Goal: Task Accomplishment & Management: Manage account settings

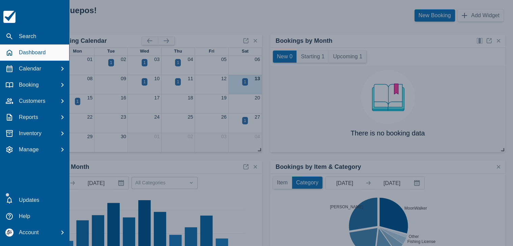
drag, startPoint x: 8, startPoint y: 36, endPoint x: 92, endPoint y: 37, distance: 83.4
click at [8, 36] on icon "button" at bounding box center [9, 36] width 8 height 8
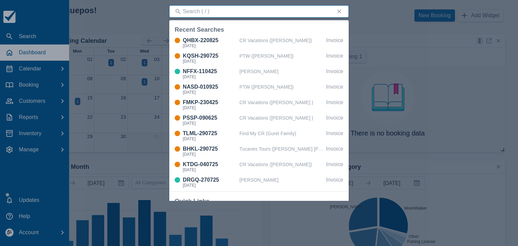
type input "h"
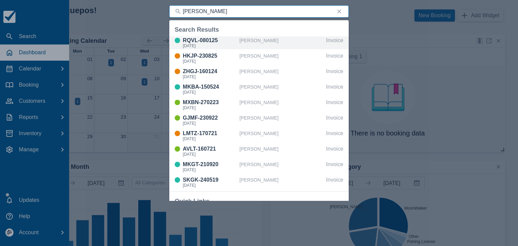
type input "james ba"
click at [206, 47] on div "[DATE]" at bounding box center [210, 46] width 54 height 4
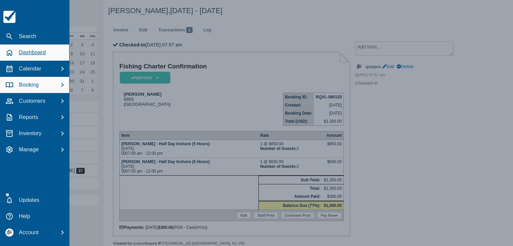
drag, startPoint x: 30, startPoint y: 68, endPoint x: 46, endPoint y: 56, distance: 19.2
click at [30, 68] on p "Calendar" at bounding box center [30, 69] width 22 height 8
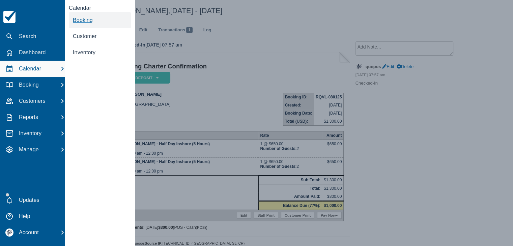
click at [82, 22] on span "Booking" at bounding box center [83, 20] width 20 height 6
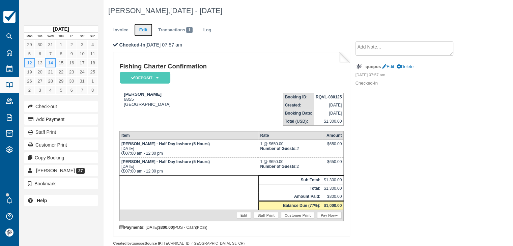
click at [146, 30] on link "Edit" at bounding box center [143, 30] width 18 height 13
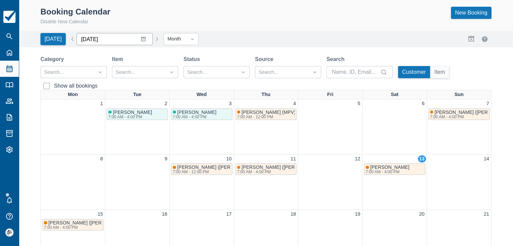
click at [140, 39] on input "September 2025" at bounding box center [115, 39] width 76 height 12
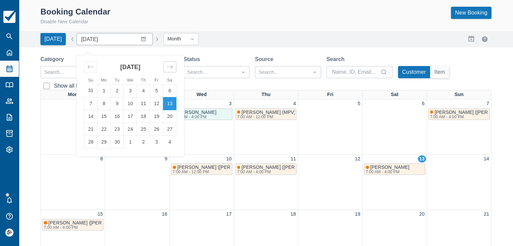
click at [169, 67] on icon "Move forward to switch to the next month." at bounding box center [170, 67] width 6 height 6
click at [141, 92] on td "1" at bounding box center [143, 90] width 13 height 13
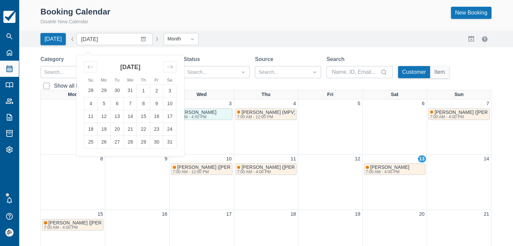
type input "January 2026"
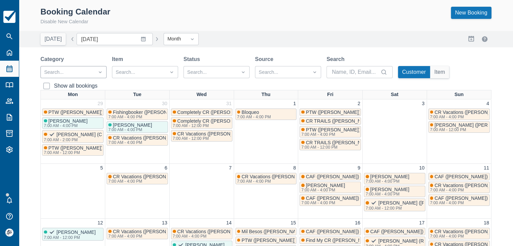
click at [67, 73] on div at bounding box center [67, 72] width 47 height 9
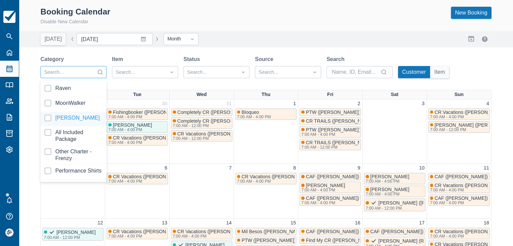
drag, startPoint x: 68, startPoint y: 116, endPoint x: 146, endPoint y: 54, distance: 99.7
click at [68, 116] on div at bounding box center [74, 119] width 58 height 9
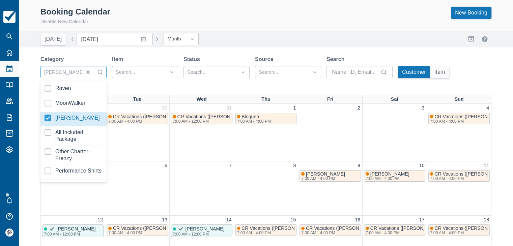
click at [146, 54] on div "Booking Calendar Disable New Calendar New Booking Today Date January 2026 Navig…" at bounding box center [266, 214] width 494 height 429
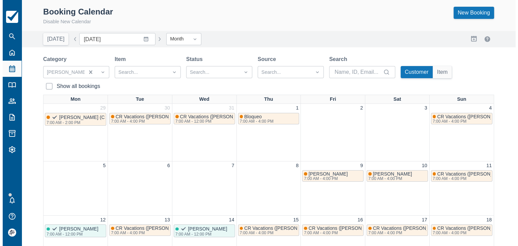
scroll to position [34, 0]
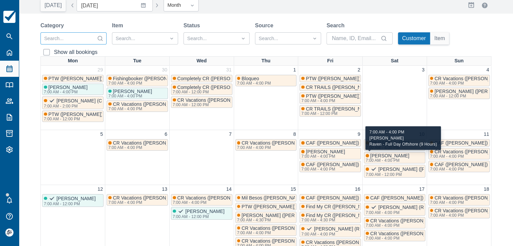
click at [397, 159] on div "7:00 AM - 4:00 PM" at bounding box center [387, 161] width 43 height 4
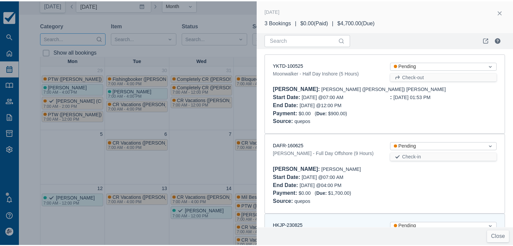
scroll to position [72, 0]
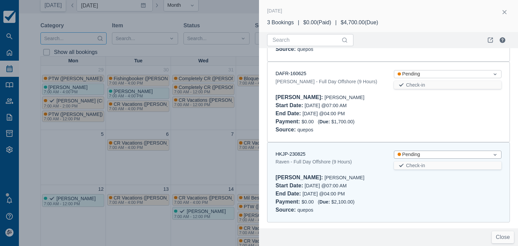
click at [419, 156] on div "Pending" at bounding box center [442, 154] width 88 height 7
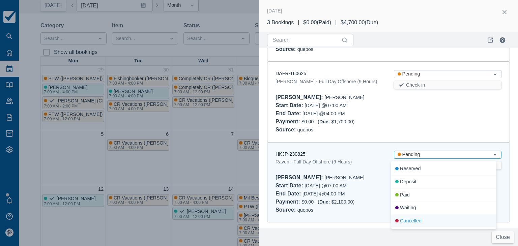
click at [410, 219] on div "Cancelled" at bounding box center [443, 221] width 105 height 13
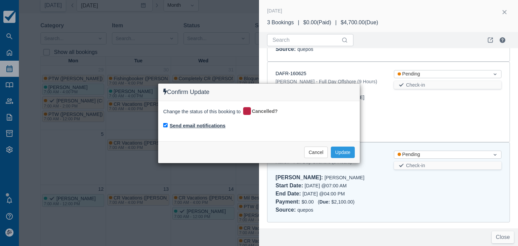
click at [200, 124] on label "Send email notifications" at bounding box center [198, 126] width 56 height 7
click at [168, 124] on input "Send email notifications" at bounding box center [165, 125] width 4 height 4
checkbox input "false"
click at [343, 152] on button "Update" at bounding box center [343, 152] width 24 height 11
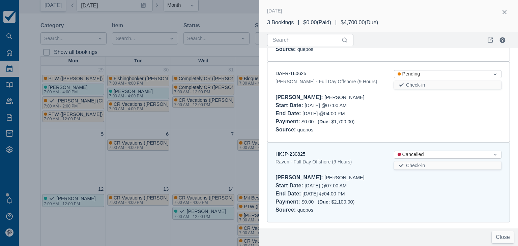
drag, startPoint x: 505, startPoint y: 15, endPoint x: 104, endPoint y: 63, distance: 403.5
click at [505, 14] on button "button" at bounding box center [504, 12] width 11 height 11
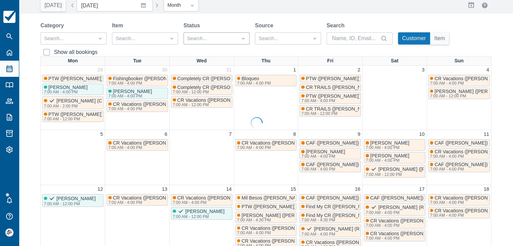
scroll to position [0, 0]
click at [64, 35] on div at bounding box center [67, 38] width 47 height 9
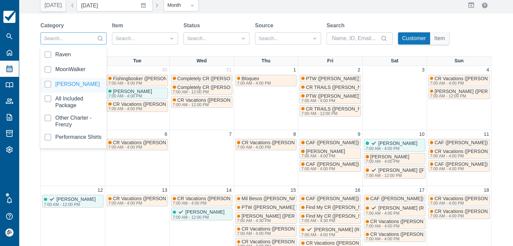
click at [67, 85] on div at bounding box center [74, 85] width 58 height 9
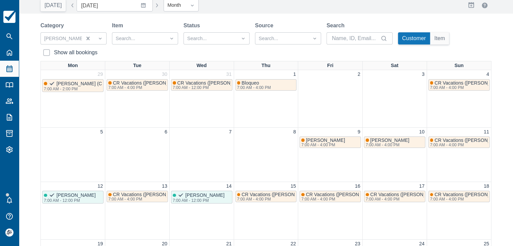
click at [287, 53] on div "Category Isabella Item Search... Status Search... Source Search... Search Custo…" at bounding box center [265, 41] width 451 height 39
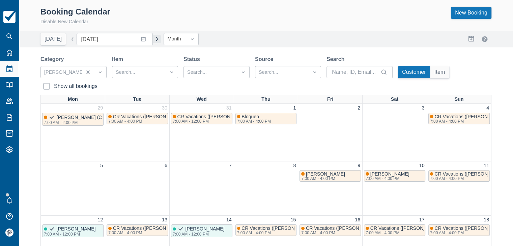
click at [153, 40] on button "button" at bounding box center [157, 39] width 8 height 8
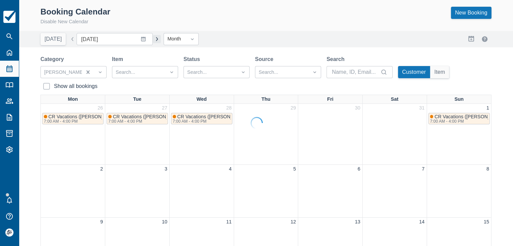
click at [153, 40] on div at bounding box center [256, 123] width 513 height 246
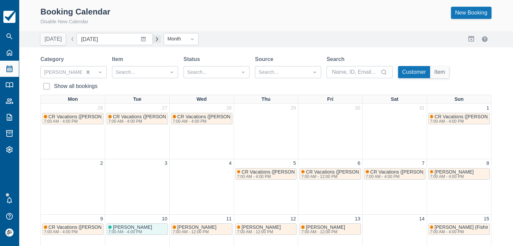
click at [153, 40] on button "button" at bounding box center [157, 39] width 8 height 8
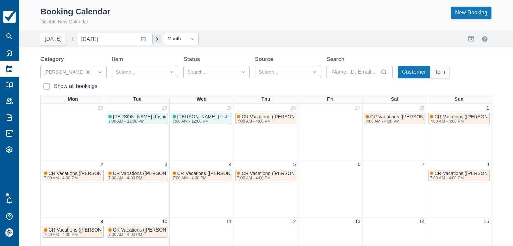
click at [153, 40] on button "button" at bounding box center [157, 39] width 8 height 8
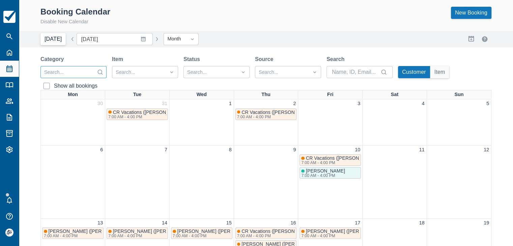
click at [54, 41] on button "[DATE]" at bounding box center [52, 39] width 25 height 12
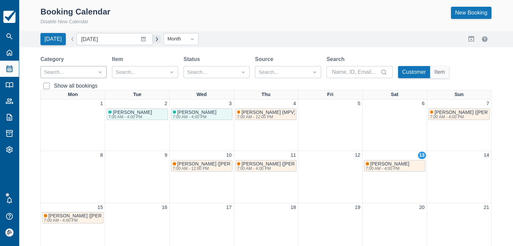
click at [153, 39] on button "button" at bounding box center [157, 39] width 8 height 8
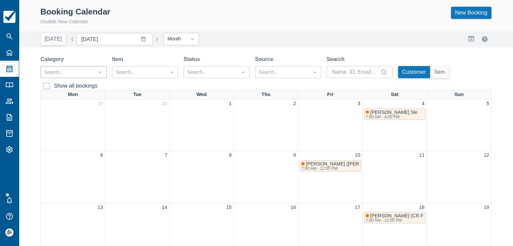
click at [153, 39] on button "button" at bounding box center [157, 39] width 8 height 8
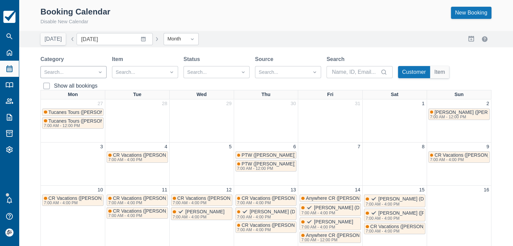
click at [153, 39] on button "button" at bounding box center [157, 39] width 8 height 8
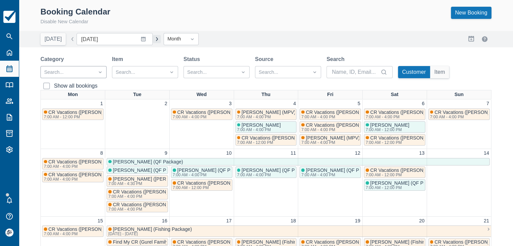
click at [153, 39] on button "button" at bounding box center [157, 39] width 8 height 8
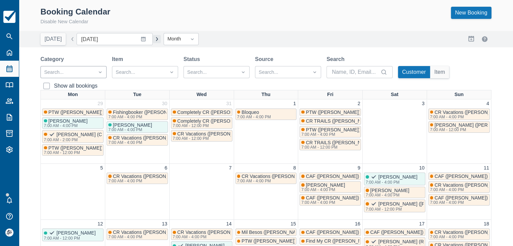
click at [153, 39] on button "button" at bounding box center [157, 39] width 8 height 8
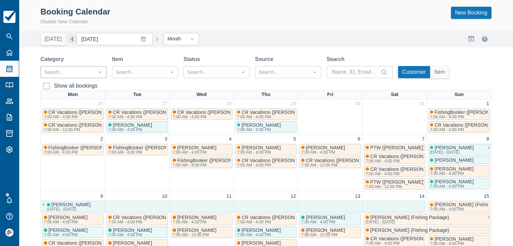
click at [71, 38] on button "button" at bounding box center [73, 39] width 8 height 8
type input "January 2026"
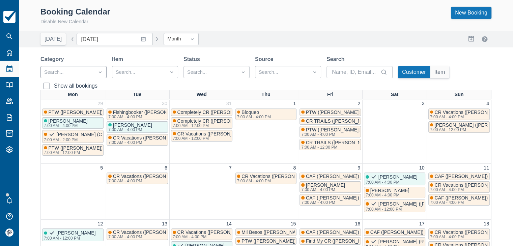
click at [467, 16] on div at bounding box center [256, 123] width 513 height 246
click at [467, 16] on link "New Booking" at bounding box center [471, 13] width 40 height 12
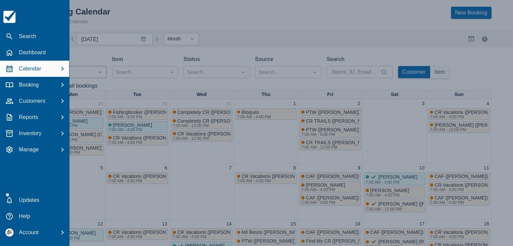
drag, startPoint x: 22, startPoint y: 39, endPoint x: 46, endPoint y: 39, distance: 24.3
click at [22, 39] on p "Search" at bounding box center [28, 36] width 18 height 8
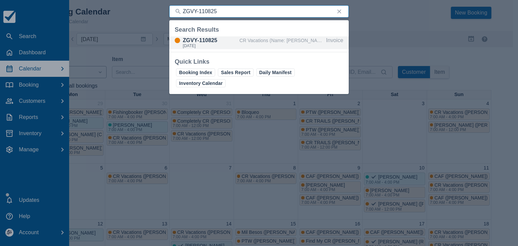
type input "ZGVY-110825"
click at [212, 39] on div "ZGVY-110825" at bounding box center [210, 40] width 54 height 8
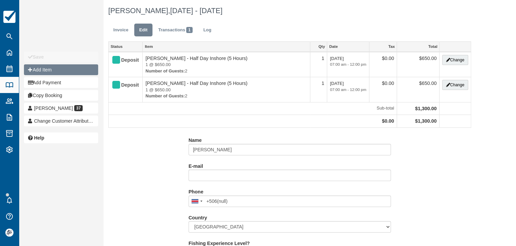
click at [43, 69] on button "Add Item" at bounding box center [61, 69] width 74 height 11
type input "6855"
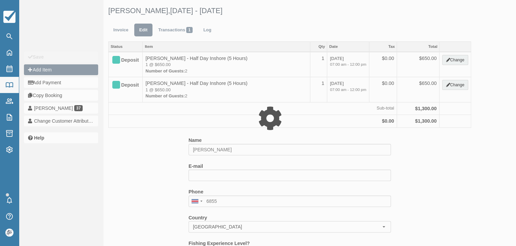
type input "0.00"
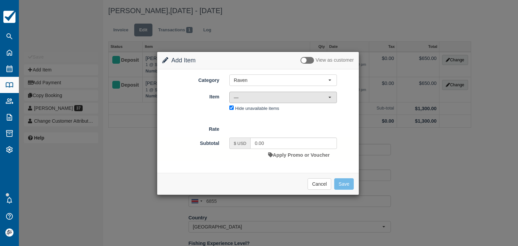
click at [247, 99] on span "—" at bounding box center [281, 97] width 94 height 7
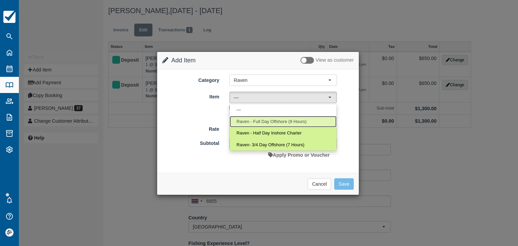
click at [252, 121] on span "Raven - Full Day Offshore (9 Hours)" at bounding box center [272, 122] width 70 height 6
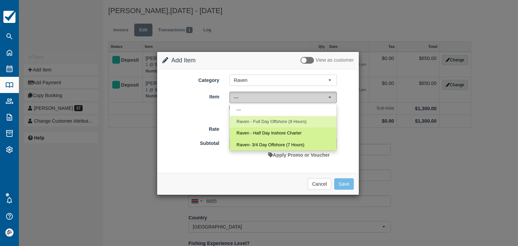
select select "2"
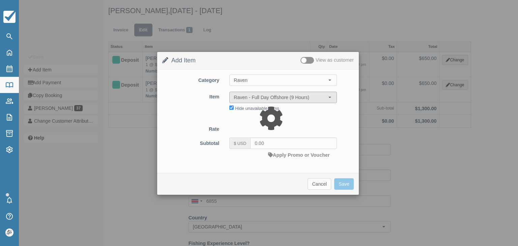
type input "2100.00"
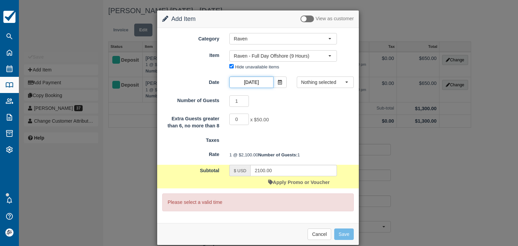
click at [256, 84] on input "Jan 12 2026" at bounding box center [251, 82] width 44 height 11
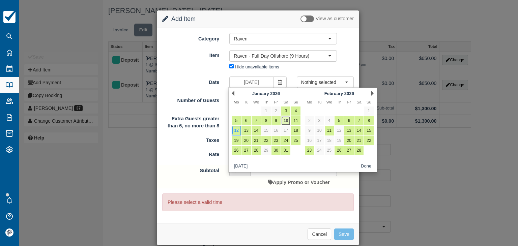
click at [288, 121] on link "10" at bounding box center [285, 120] width 9 height 9
type input "Jan 10 2026"
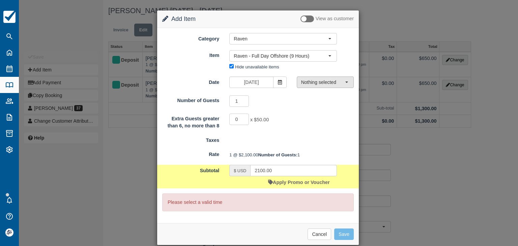
click at [316, 82] on span "Nothing selected" at bounding box center [323, 82] width 44 height 7
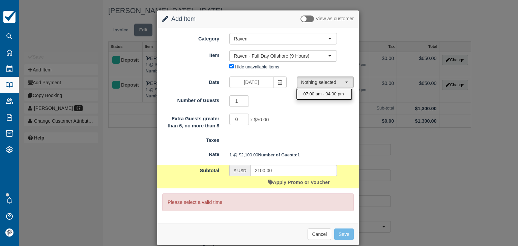
click at [319, 95] on span "07:00 am - 04:00 pm" at bounding box center [324, 94] width 40 height 6
select select "0"
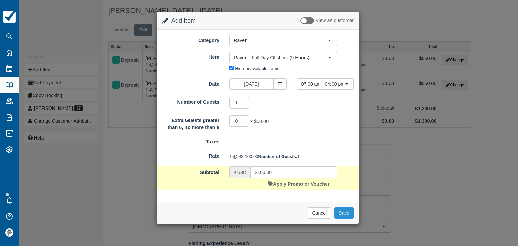
click at [345, 219] on button "Save" at bounding box center [344, 213] width 20 height 11
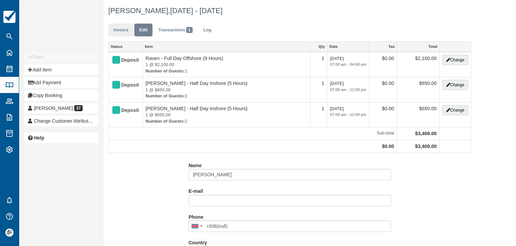
type input "6855"
click at [122, 34] on link "Invoice" at bounding box center [120, 30] width 25 height 13
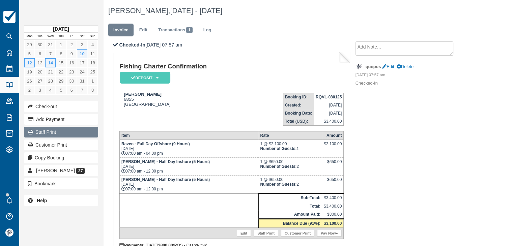
click at [55, 131] on link "Staff Print" at bounding box center [61, 132] width 74 height 11
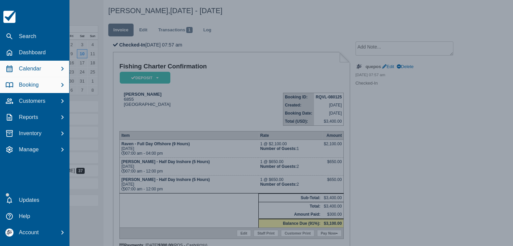
click at [35, 71] on p "Calendar" at bounding box center [30, 69] width 22 height 8
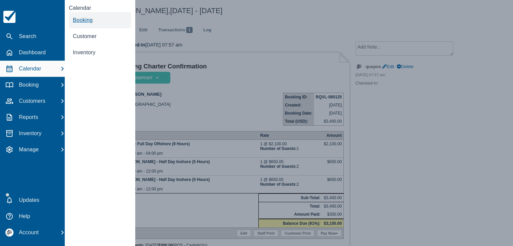
click at [84, 23] on span "Booking" at bounding box center [83, 20] width 20 height 6
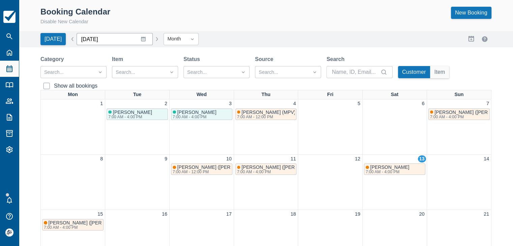
click at [139, 39] on input "[DATE]" at bounding box center [115, 39] width 76 height 12
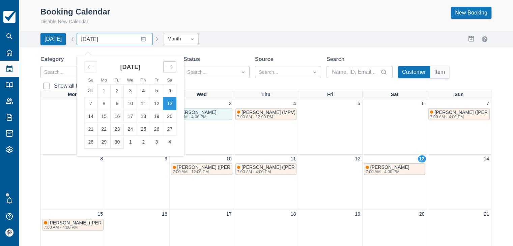
click at [168, 65] on icon "Move forward to switch to the next month." at bounding box center [170, 67] width 6 height 6
click at [171, 66] on div "Move forward to switch to the next month." at bounding box center [169, 66] width 13 height 11
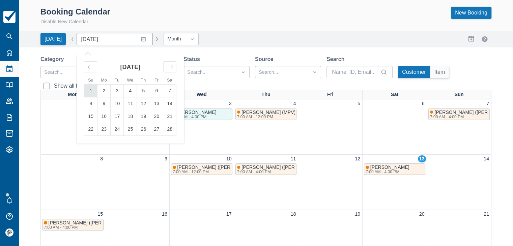
click at [88, 91] on td "1" at bounding box center [90, 90] width 13 height 13
type input "[DATE]"
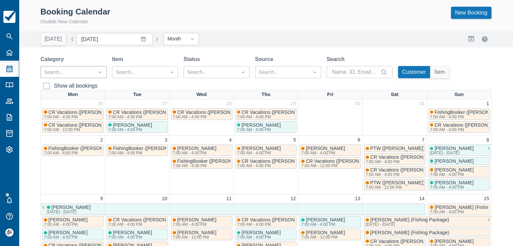
click at [54, 77] on div "Search..." at bounding box center [67, 72] width 53 height 11
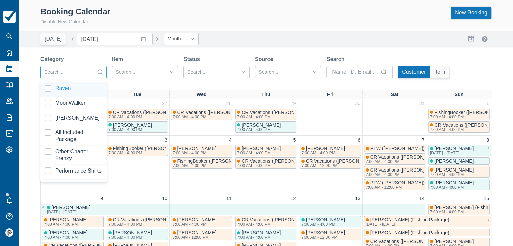
click at [56, 89] on div at bounding box center [74, 89] width 58 height 9
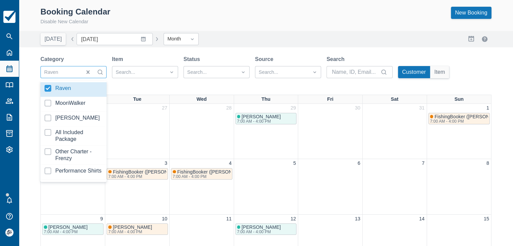
click at [324, 47] on div "Booking Calendar Disable New Calendar New Booking Today Date February 2026 Navi…" at bounding box center [266, 214] width 494 height 429
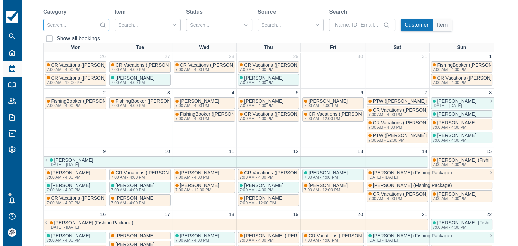
scroll to position [67, 0]
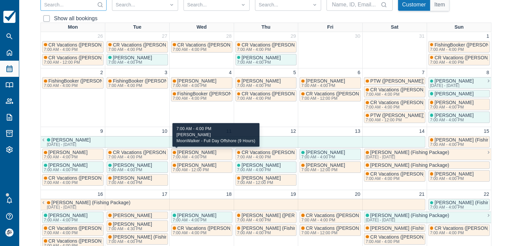
click at [204, 155] on div "7:00 AM - 4:00 PM" at bounding box center [194, 157] width 43 height 4
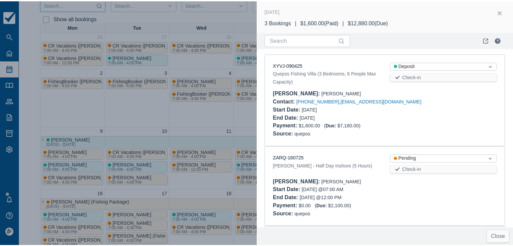
scroll to position [85, 0]
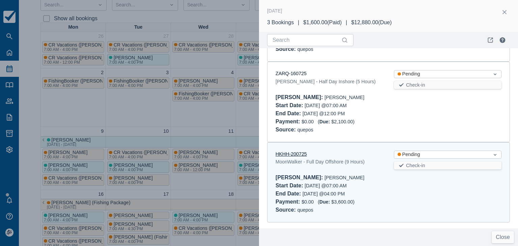
click at [292, 154] on link "HKHH-200725" at bounding box center [291, 154] width 31 height 5
click at [505, 10] on button "button" at bounding box center [504, 12] width 11 height 11
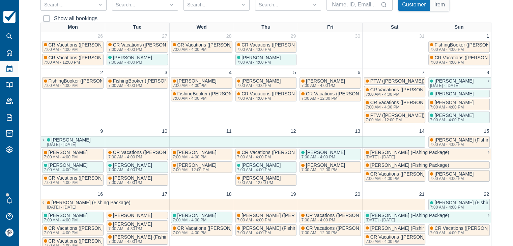
scroll to position [0, 0]
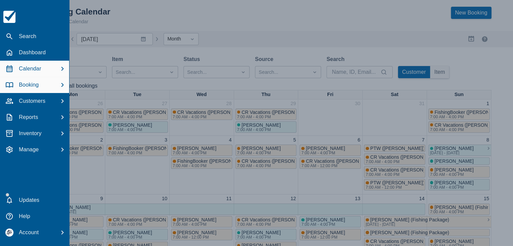
click at [25, 85] on p "Booking" at bounding box center [29, 85] width 20 height 8
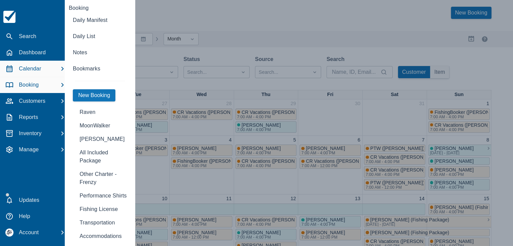
click at [36, 72] on p "Calendar" at bounding box center [30, 69] width 22 height 8
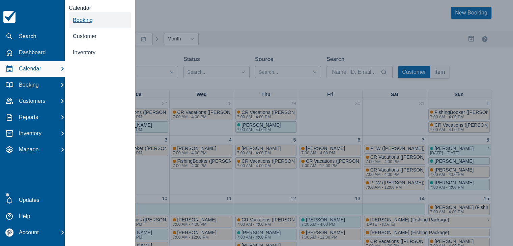
click at [88, 21] on span "Booking" at bounding box center [83, 20] width 20 height 6
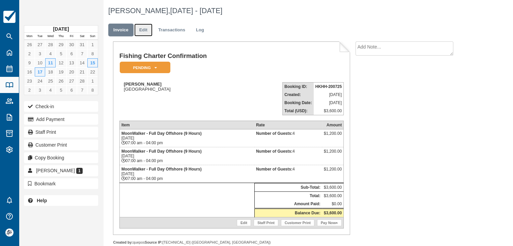
click at [145, 31] on link "Edit" at bounding box center [143, 30] width 18 height 13
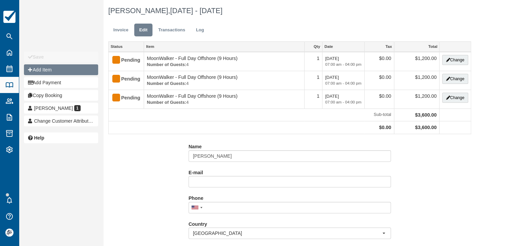
click at [53, 70] on button "Add Item" at bounding box center [61, 69] width 74 height 11
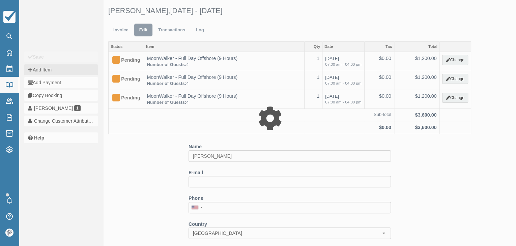
type input "0.00"
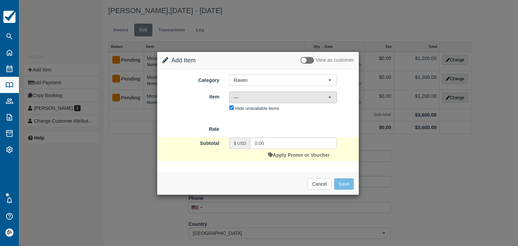
click at [245, 98] on span "—" at bounding box center [281, 97] width 94 height 7
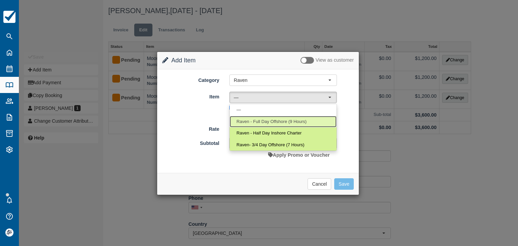
click at [248, 119] on span "Raven - Full Day Offshore (9 Hours)" at bounding box center [272, 122] width 70 height 6
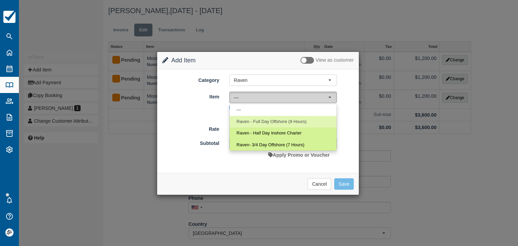
select select "2"
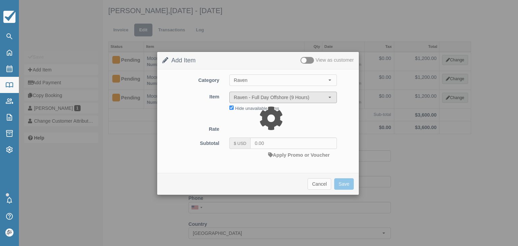
type input "2100.00"
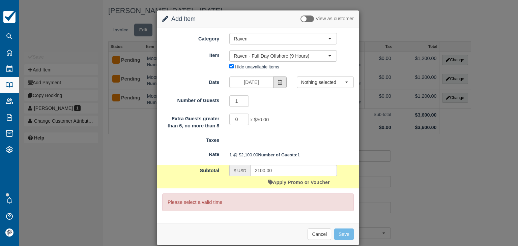
click at [278, 81] on icon at bounding box center [280, 82] width 5 height 5
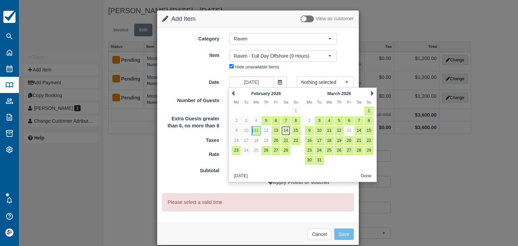
click at [286, 130] on link "14" at bounding box center [285, 130] width 9 height 9
type input "[DATE]"
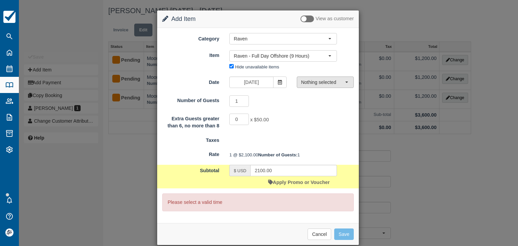
click at [309, 84] on span "Nothing selected" at bounding box center [323, 82] width 44 height 7
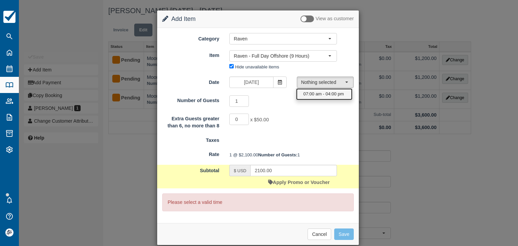
click at [315, 98] on link "07:00 am - 04:00 pm" at bounding box center [324, 94] width 56 height 12
select select "0"
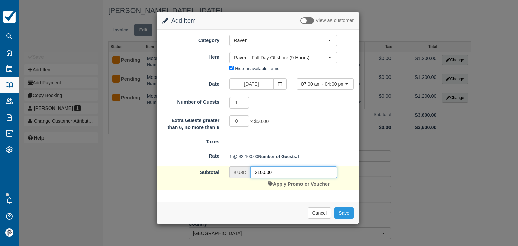
click at [290, 178] on input "2100.00" at bounding box center [293, 172] width 87 height 11
click at [289, 178] on input "2100.00" at bounding box center [293, 172] width 87 height 11
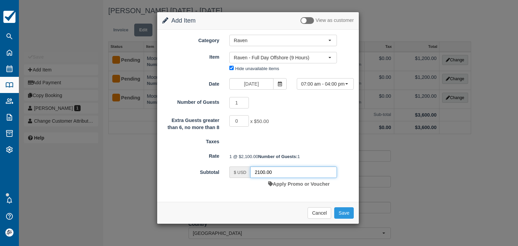
click at [289, 178] on input "2100.00" at bounding box center [293, 172] width 87 height 11
type input "1850"
click at [342, 219] on button "Save" at bounding box center [344, 213] width 20 height 11
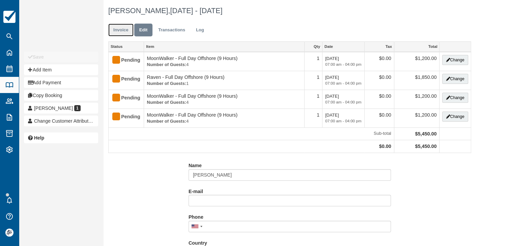
click at [125, 30] on link "Invoice" at bounding box center [120, 30] width 25 height 13
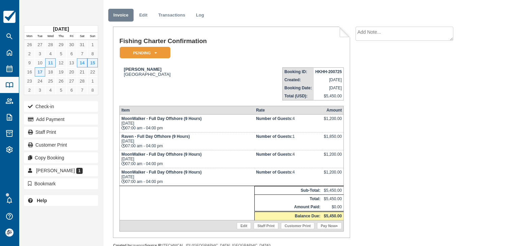
scroll to position [28, 0]
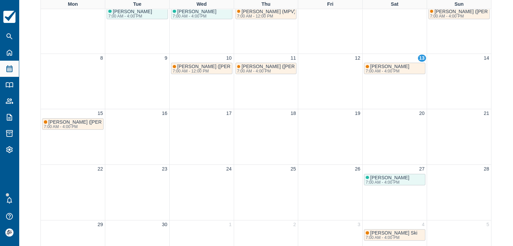
scroll to position [101, 0]
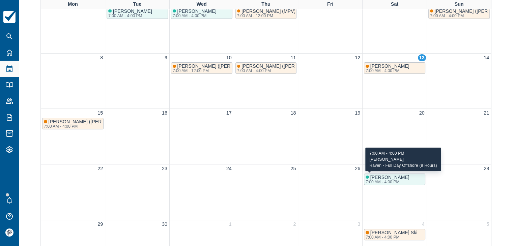
click at [390, 180] on div "7:00 AM - 4:00 PM" at bounding box center [387, 182] width 43 height 4
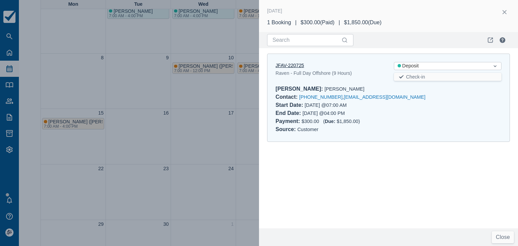
click at [291, 65] on link "JFAV-220725" at bounding box center [290, 65] width 29 height 5
click at [504, 14] on button "button" at bounding box center [504, 12] width 11 height 11
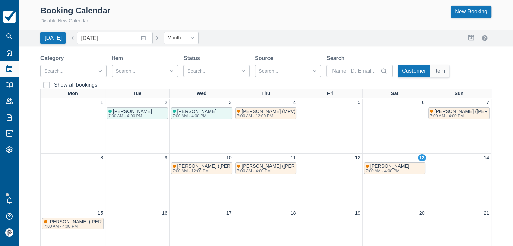
scroll to position [0, 0]
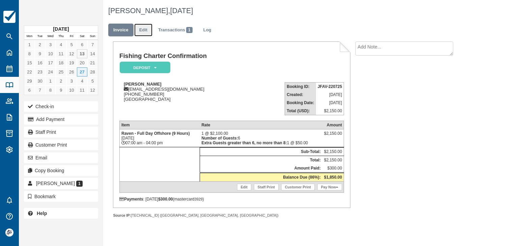
drag, startPoint x: 0, startPoint y: 0, endPoint x: 143, endPoint y: 29, distance: 146.1
click at [143, 29] on link "Edit" at bounding box center [143, 30] width 18 height 13
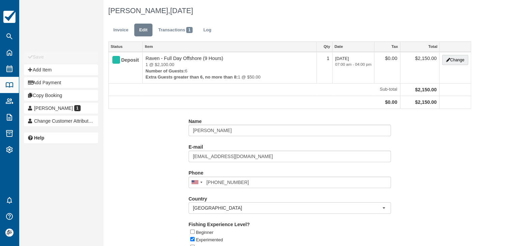
type input "[PHONE_NUMBER]"
click at [45, 68] on button "Add Item" at bounding box center [61, 69] width 74 height 11
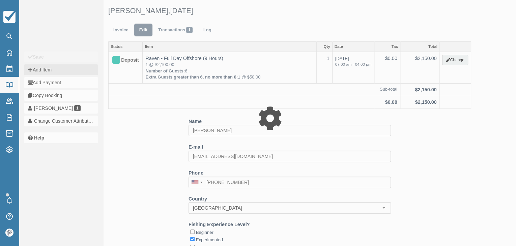
type input "0.00"
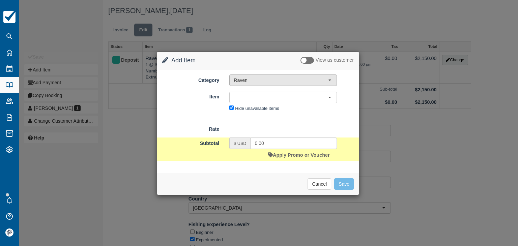
click at [277, 83] on span "Raven" at bounding box center [281, 80] width 94 height 7
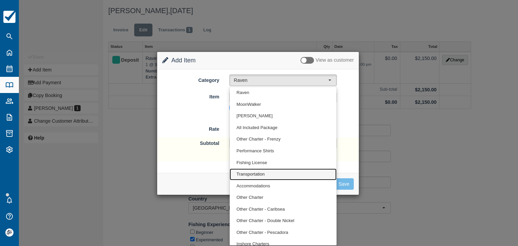
click at [261, 174] on span "Transportation" at bounding box center [251, 174] width 28 height 6
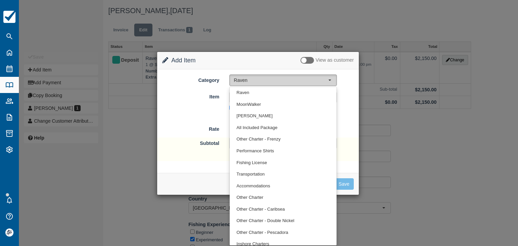
select select "10"
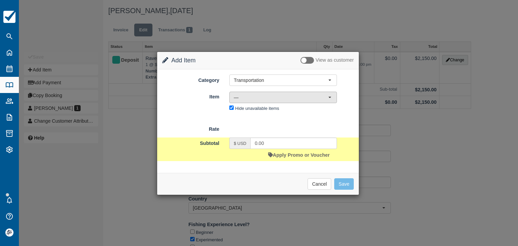
click at [258, 97] on span "—" at bounding box center [281, 97] width 94 height 7
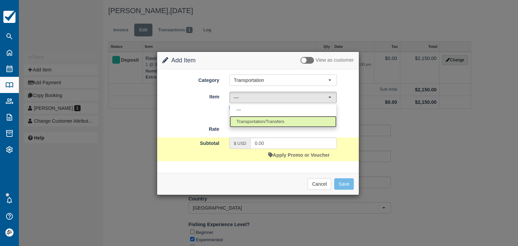
click at [255, 121] on span "Transportation/Transfers" at bounding box center [261, 122] width 48 height 6
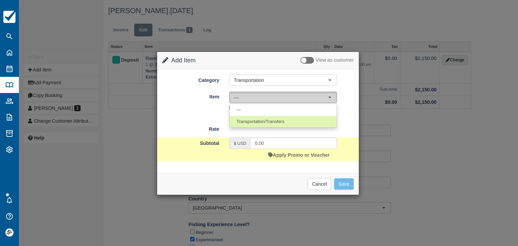
select select "17"
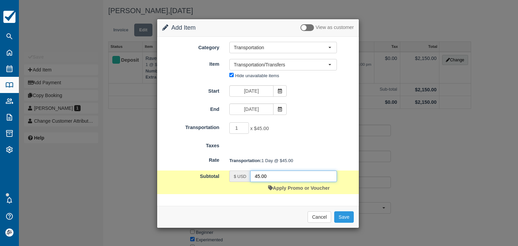
click at [282, 176] on input "45.00" at bounding box center [293, 176] width 87 height 11
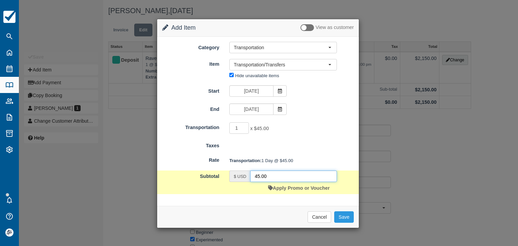
click at [282, 176] on input "45.00" at bounding box center [293, 176] width 87 height 11
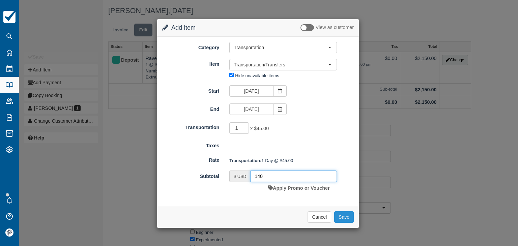
type input "140"
click at [343, 217] on button "Save" at bounding box center [344, 217] width 20 height 11
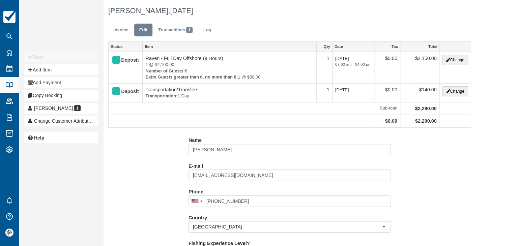
type input "[PHONE_NUMBER]"
click at [117, 28] on link "Invoice" at bounding box center [120, 30] width 25 height 13
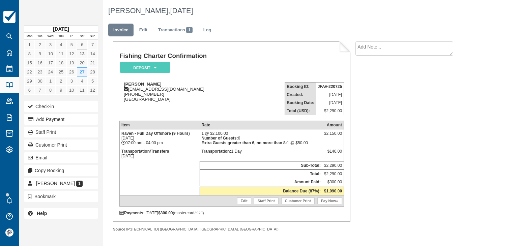
click at [377, 49] on textarea at bounding box center [405, 49] width 98 height 14
type textarea "P/U: Esterillos 6:00 am Lead by WSP"
click at [373, 84] on button "Create" at bounding box center [371, 86] width 30 height 11
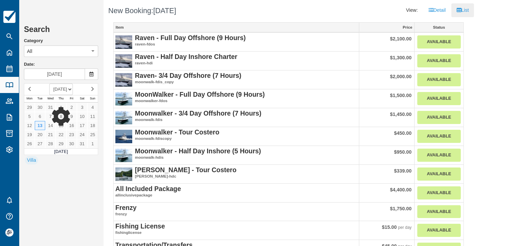
click at [77, 89] on div at bounding box center [61, 119] width 74 height 72
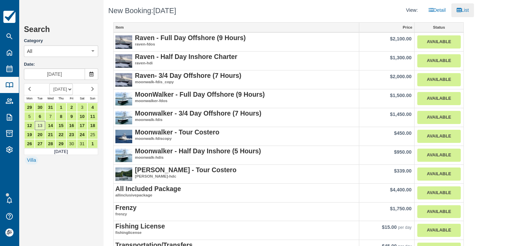
click at [73, 89] on select "SEPTEMBER 2025 OCTOBER 2025 NOVEMBER 2025 DECEMBER 2025 JANUARY 2026 FEBRUARY 2…" at bounding box center [61, 89] width 24 height 11
click at [49, 84] on select "SEPTEMBER 2025 OCTOBER 2025 NOVEMBER 2025 DECEMBER 2025 JANUARY 2026 FEBRUARY 2…" at bounding box center [61, 89] width 24 height 11
click at [73, 106] on link "2" at bounding box center [71, 107] width 10 height 9
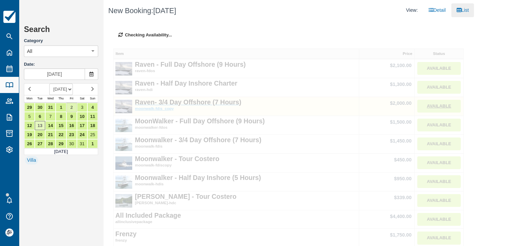
type input "Jan 02 2026"
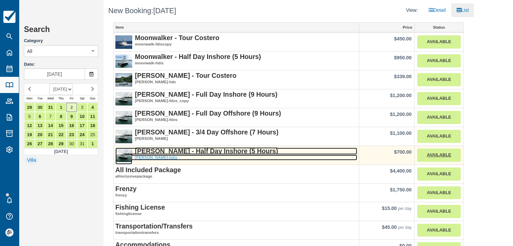
click at [181, 152] on strong "Isabella - Half Day Inshore (5 Hours)" at bounding box center [206, 150] width 143 height 7
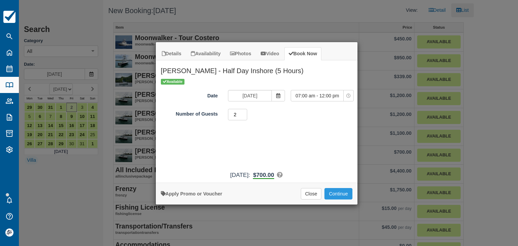
click at [244, 112] on input "2" at bounding box center [238, 114] width 20 height 11
type input "3"
click at [244, 112] on input "3" at bounding box center [238, 114] width 20 height 11
click at [346, 192] on button "Continue" at bounding box center [339, 193] width 28 height 11
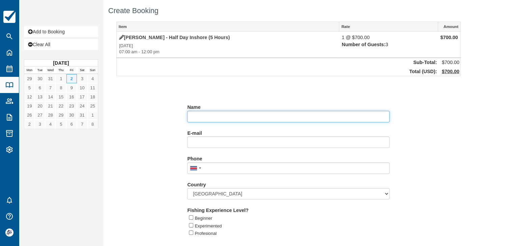
click at [204, 116] on input "Name" at bounding box center [288, 116] width 202 height 11
paste input "[PERSON_NAME]"
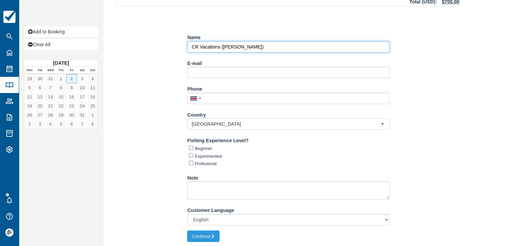
scroll to position [71, 0]
type input "CR Vacations ([PERSON_NAME])"
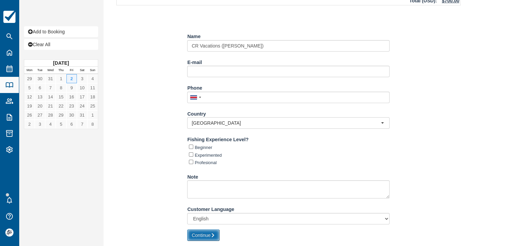
click at [206, 232] on button "Continue" at bounding box center [203, 235] width 32 height 11
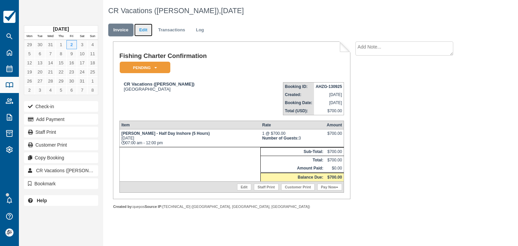
click at [142, 33] on link "Edit" at bounding box center [143, 30] width 18 height 13
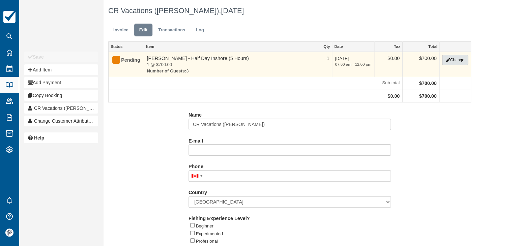
click at [448, 61] on button "Change" at bounding box center [455, 60] width 26 height 10
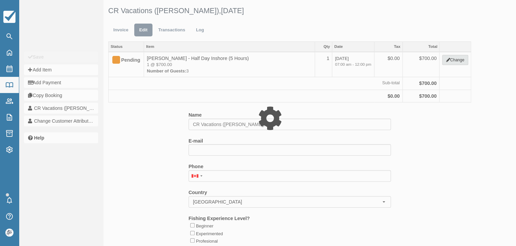
type input "700.00"
select select "15"
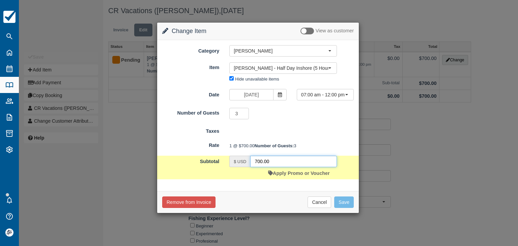
click at [290, 167] on input "700.00" at bounding box center [293, 161] width 87 height 11
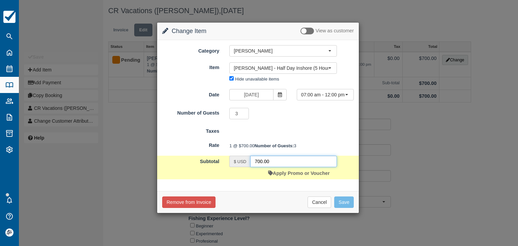
click at [290, 167] on input "700.00" at bounding box center [293, 161] width 87 height 11
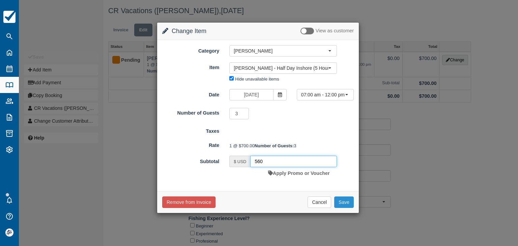
type input "560"
click at [339, 208] on button "Save" at bounding box center [344, 202] width 20 height 11
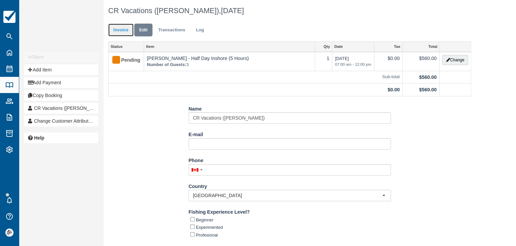
click at [122, 28] on link "Invoice" at bounding box center [120, 30] width 25 height 13
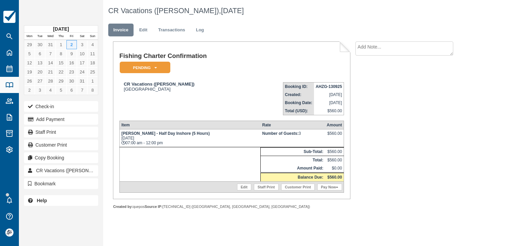
click at [319, 87] on strong "AHZG-130925" at bounding box center [329, 86] width 26 height 5
copy tbody "AHZG-130925"
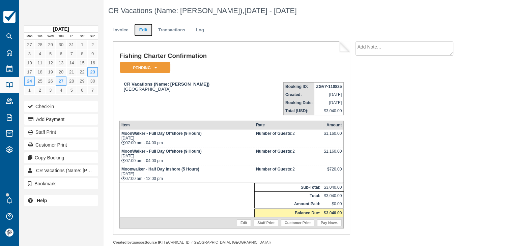
click at [143, 32] on link "Edit" at bounding box center [143, 30] width 18 height 13
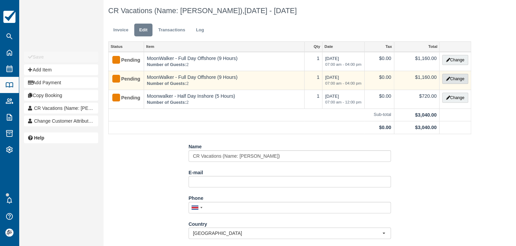
click at [459, 79] on button "Change" at bounding box center [455, 79] width 26 height 10
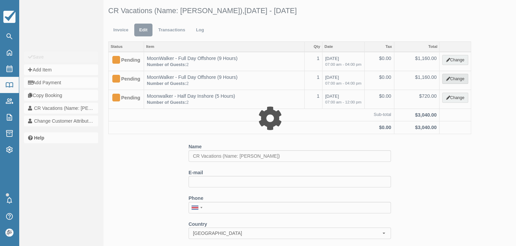
type input "1160.00"
select select "2"
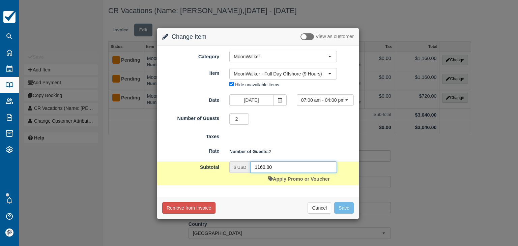
click at [279, 164] on input "1160.00" at bounding box center [293, 167] width 87 height 11
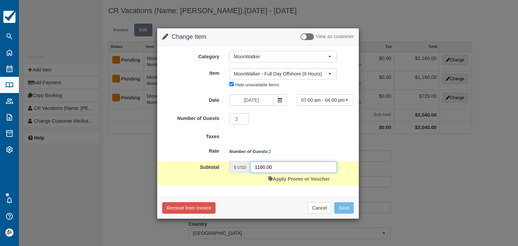
click at [279, 164] on input "1160.00" at bounding box center [293, 167] width 87 height 11
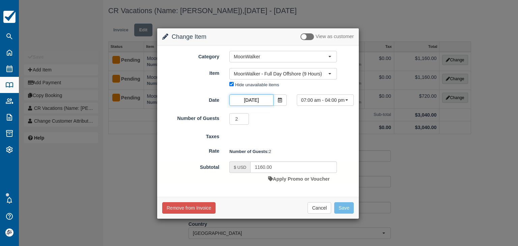
click at [251, 98] on input "Nov 24 2025" at bounding box center [251, 99] width 44 height 11
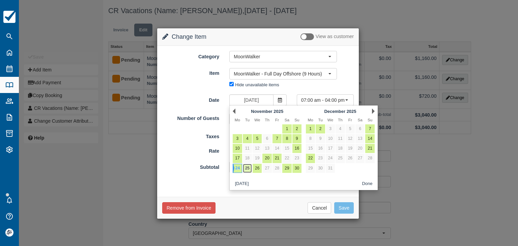
click at [249, 166] on link "25" at bounding box center [247, 168] width 9 height 9
type input "Nov 25 2025"
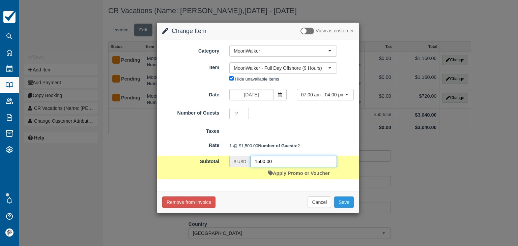
click at [276, 167] on input "1500.00" at bounding box center [293, 161] width 87 height 11
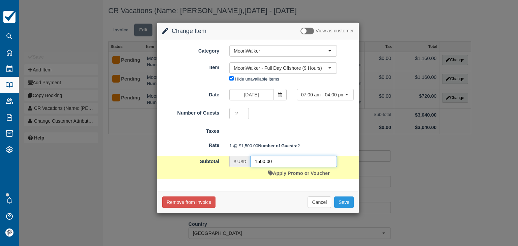
paste input "16"
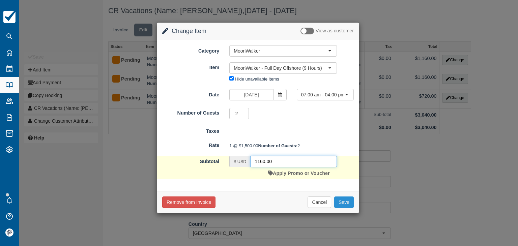
type input "1160.00"
click at [345, 208] on button "Save" at bounding box center [344, 202] width 20 height 11
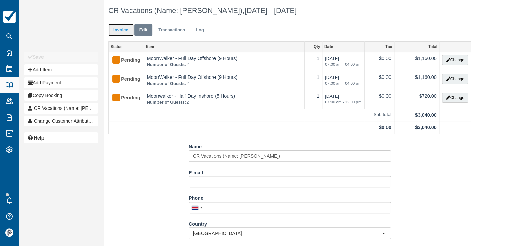
click at [125, 32] on link "Invoice" at bounding box center [120, 30] width 25 height 13
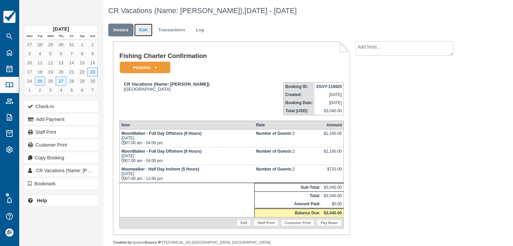
click at [144, 30] on link "Edit" at bounding box center [143, 30] width 18 height 13
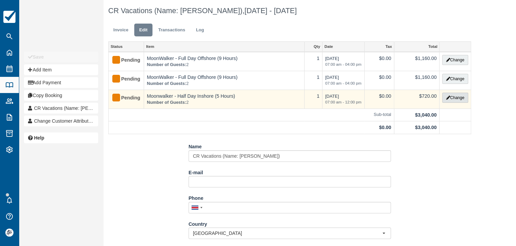
click at [457, 98] on button "Change" at bounding box center [455, 98] width 26 height 10
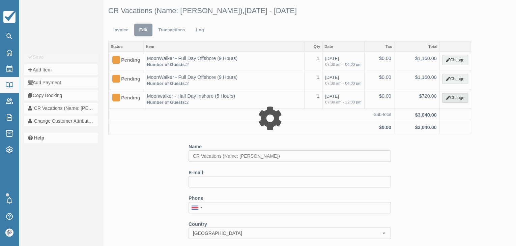
type input "720.00"
select select "2"
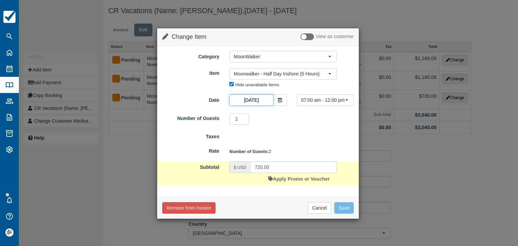
click at [259, 98] on input "Nov 27 2025" at bounding box center [251, 99] width 44 height 11
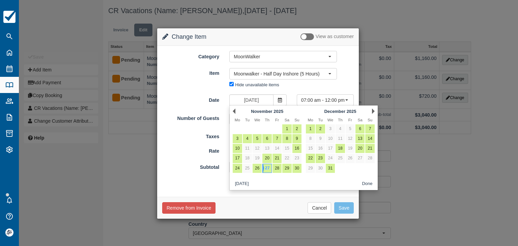
click at [283, 207] on div "Cancel Save" at bounding box center [258, 207] width 192 height 11
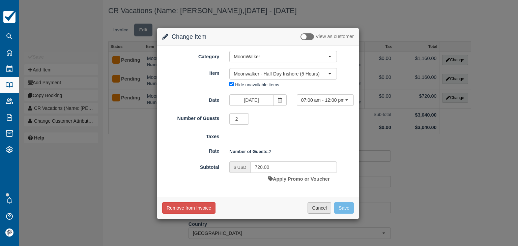
click at [317, 205] on button "Cancel" at bounding box center [320, 207] width 24 height 11
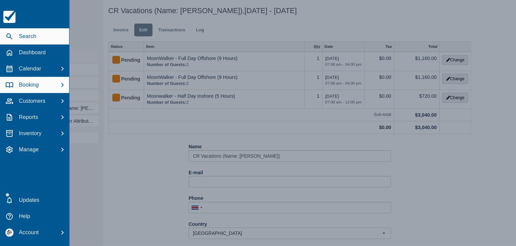
click at [11, 35] on icon "button" at bounding box center [9, 36] width 8 height 8
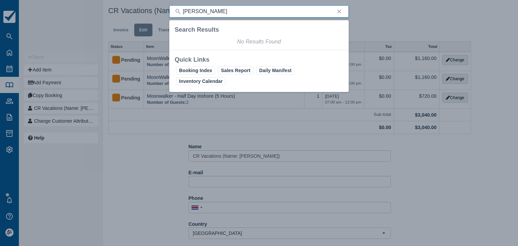
type input "David Moss"
click at [8, 53] on div "Search David Moss Search Results No Results Found Quick Links Booking Index Sal…" at bounding box center [259, 123] width 518 height 246
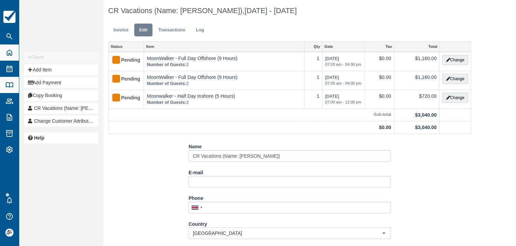
click at [16, 53] on div "Dashboard" at bounding box center [9, 53] width 13 height 12
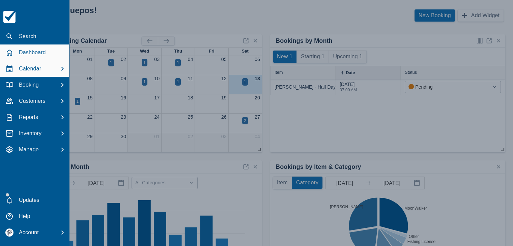
drag, startPoint x: 13, startPoint y: 68, endPoint x: 27, endPoint y: 66, distance: 13.6
click at [13, 69] on div "Calendar" at bounding box center [35, 69] width 64 height 12
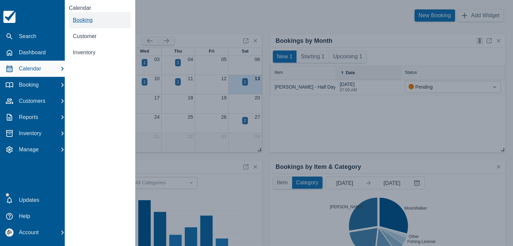
click at [83, 21] on span "Booking" at bounding box center [83, 20] width 20 height 6
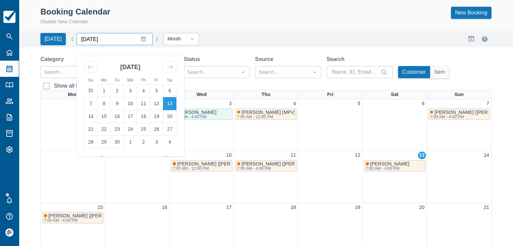
click at [138, 39] on input "[DATE]" at bounding box center [115, 39] width 76 height 12
click at [169, 66] on icon "Move forward to switch to the next month." at bounding box center [170, 66] width 6 height 3
click at [90, 66] on icon "Move backward to switch to the previous month." at bounding box center [90, 67] width 6 height 6
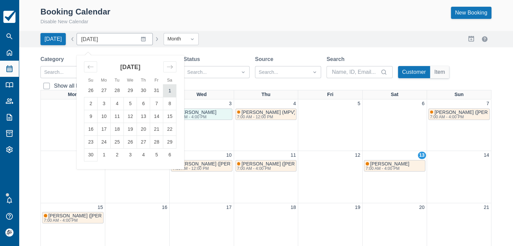
click at [166, 92] on td "1" at bounding box center [169, 90] width 13 height 13
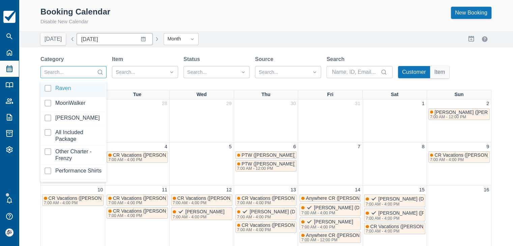
click at [69, 89] on div at bounding box center [74, 89] width 58 height 9
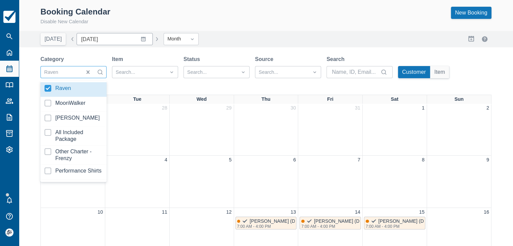
click at [141, 54] on div "Booking Calendar Disable New Calendar New Booking Today Date November 2025 Navi…" at bounding box center [266, 214] width 494 height 429
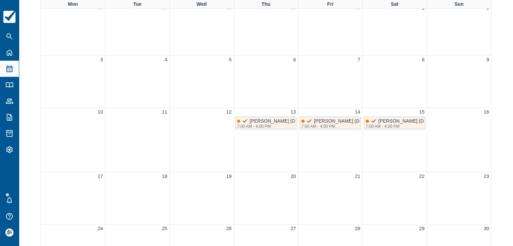
scroll to position [34, 0]
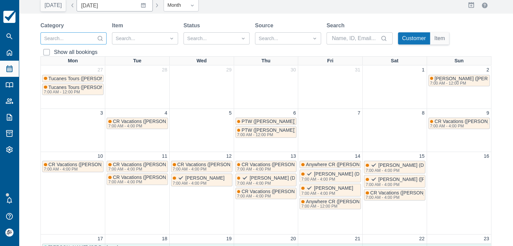
click at [77, 42] on div at bounding box center [67, 38] width 47 height 9
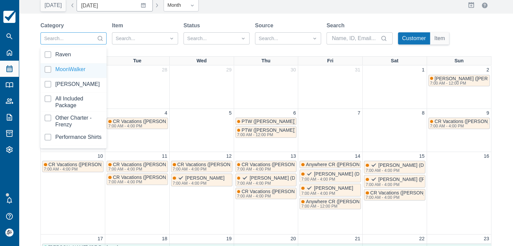
click at [68, 71] on div at bounding box center [74, 70] width 58 height 9
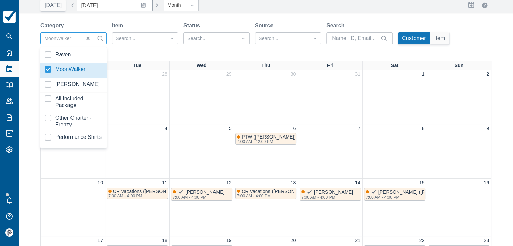
click at [145, 54] on div "Category option MoonWalker, selected. option MoonWalker focused, 2 of 15. 15 re…" at bounding box center [265, 41] width 451 height 39
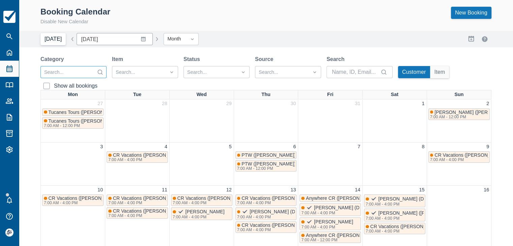
click at [54, 39] on button "Today" at bounding box center [52, 39] width 25 height 12
type input "September 2025"
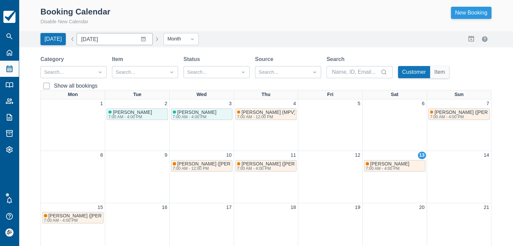
click at [462, 15] on link "New Booking" at bounding box center [471, 13] width 40 height 12
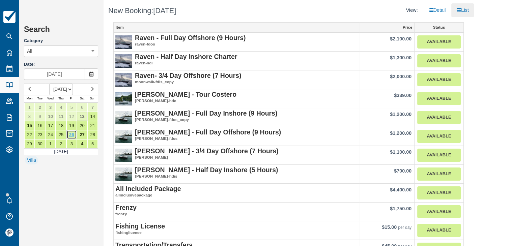
click at [73, 134] on link "26" at bounding box center [71, 134] width 10 height 9
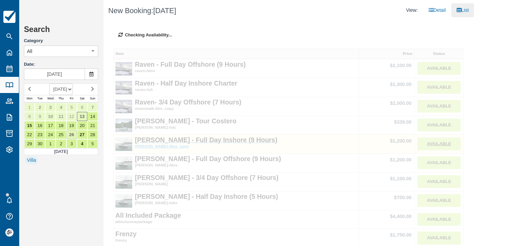
type input "[DATE]"
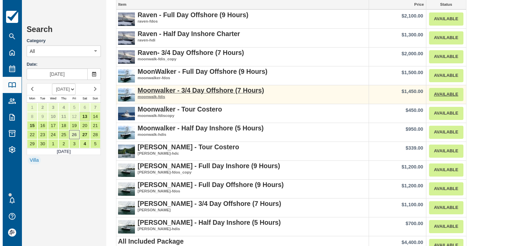
scroll to position [34, 0]
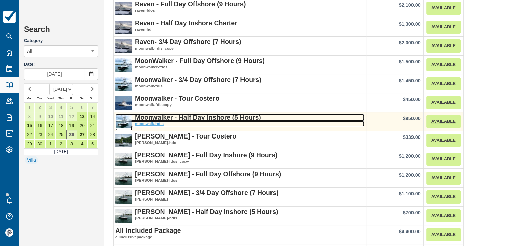
click at [215, 117] on strong "Moonwalker - Half Day Inshore (5 Hours)" at bounding box center [198, 117] width 126 height 7
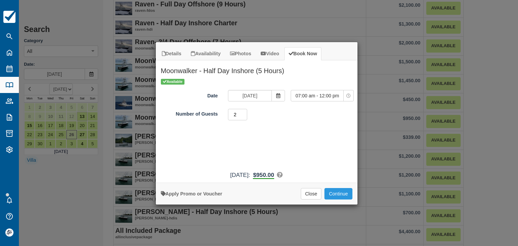
type input "2"
click at [244, 113] on input "2" at bounding box center [238, 114] width 20 height 11
click at [337, 194] on button "Continue" at bounding box center [339, 193] width 28 height 11
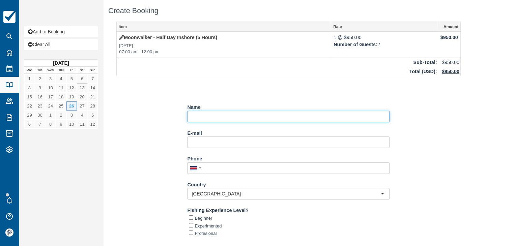
click at [199, 120] on input "Name" at bounding box center [288, 116] width 202 height 11
paste input "greenwaytours"
paste input "[PERSON_NAME] + [PERSON_NAME]"
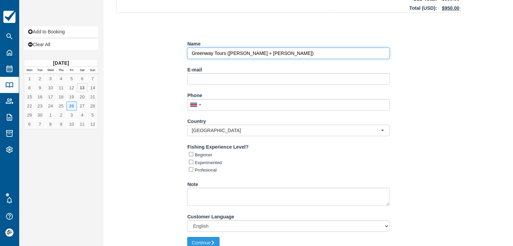
scroll to position [67, 0]
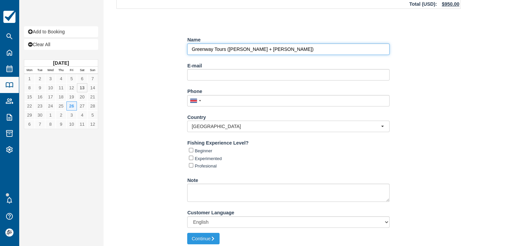
type input "Greenway Tours ([PERSON_NAME] + [PERSON_NAME])"
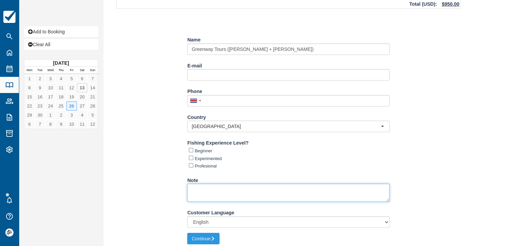
click at [226, 197] on textarea "Note" at bounding box center [288, 193] width 202 height 18
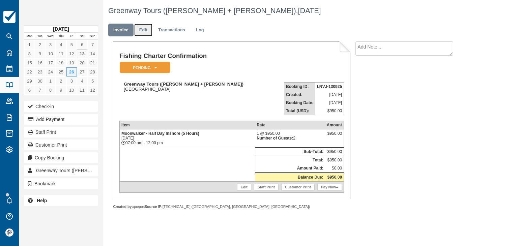
click at [145, 28] on link "Edit" at bounding box center [143, 30] width 18 height 13
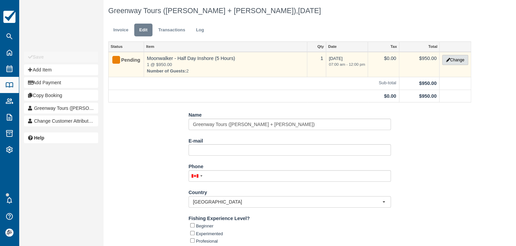
click at [452, 59] on button "Change" at bounding box center [455, 60] width 26 height 10
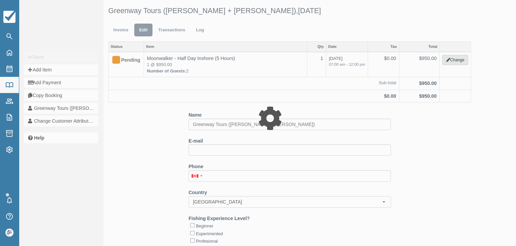
type input "950.00"
select select "2"
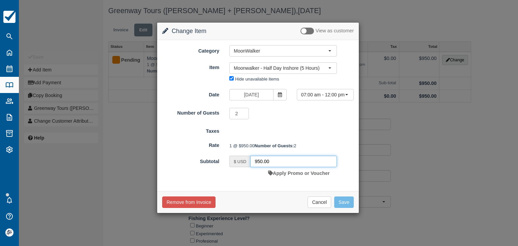
drag, startPoint x: 277, startPoint y: 171, endPoint x: 224, endPoint y: 172, distance: 52.3
click at [225, 172] on div "$ USD 950.00 Apply Promo or Voucher" at bounding box center [283, 168] width 118 height 24
type input "864.45"
click at [346, 208] on button "Save" at bounding box center [344, 202] width 20 height 11
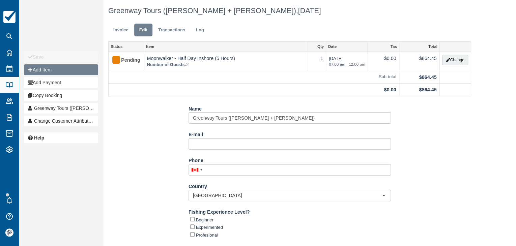
click at [50, 72] on button "Add Item" at bounding box center [61, 69] width 74 height 11
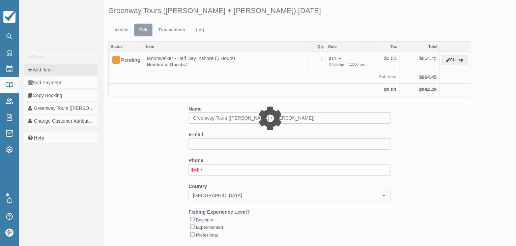
type input "0.00"
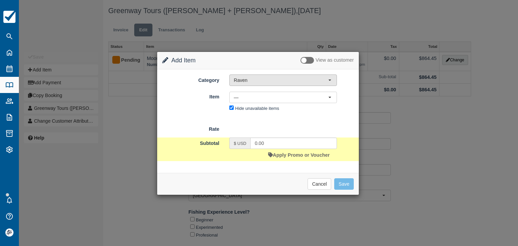
click at [266, 82] on span "Raven" at bounding box center [281, 80] width 94 height 7
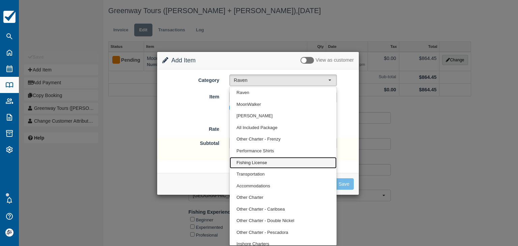
click at [249, 162] on span "Fishing License" at bounding box center [252, 163] width 30 height 6
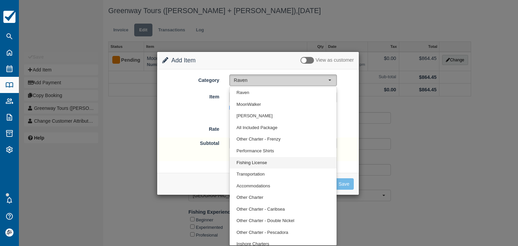
select select "11"
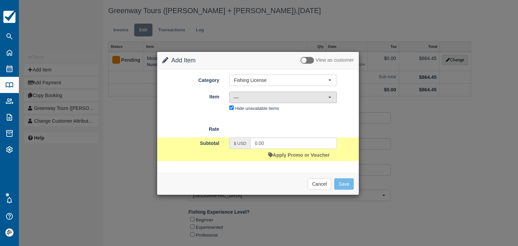
click at [251, 100] on span "—" at bounding box center [281, 97] width 94 height 7
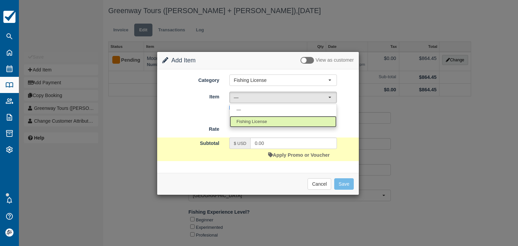
click at [249, 123] on span "Fishing License" at bounding box center [252, 122] width 30 height 6
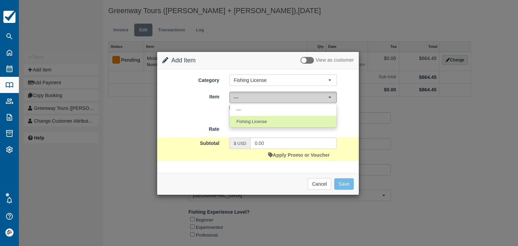
select select "18"
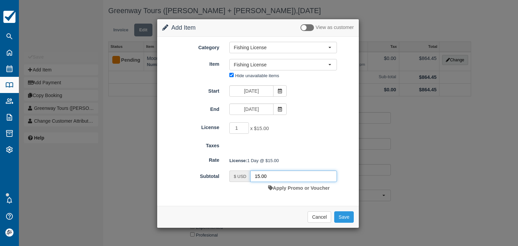
drag, startPoint x: 269, startPoint y: 176, endPoint x: 244, endPoint y: 176, distance: 24.3
click at [245, 176] on div "$ USD 15.00" at bounding box center [283, 176] width 108 height 11
type input "34"
click at [342, 225] on div "Remove from Invoice Cancel Save" at bounding box center [258, 217] width 202 height 22
click at [341, 219] on button "Save" at bounding box center [344, 217] width 20 height 11
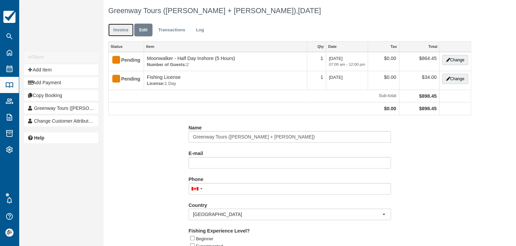
click at [121, 33] on link "Invoice" at bounding box center [120, 30] width 25 height 13
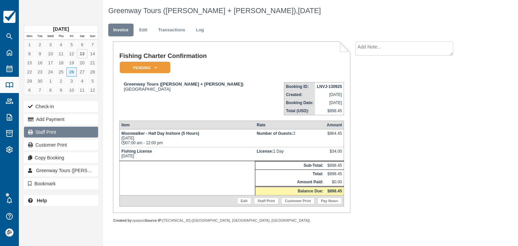
click at [51, 130] on link "Staff Print" at bounding box center [61, 132] width 74 height 11
